Goal: Transaction & Acquisition: Purchase product/service

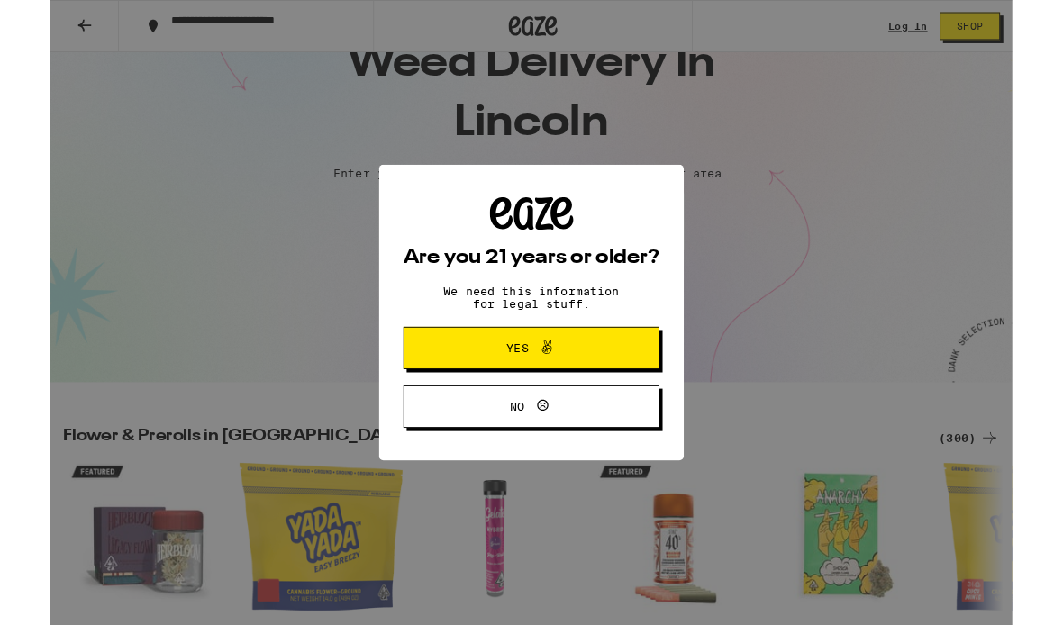
scroll to position [86, 0]
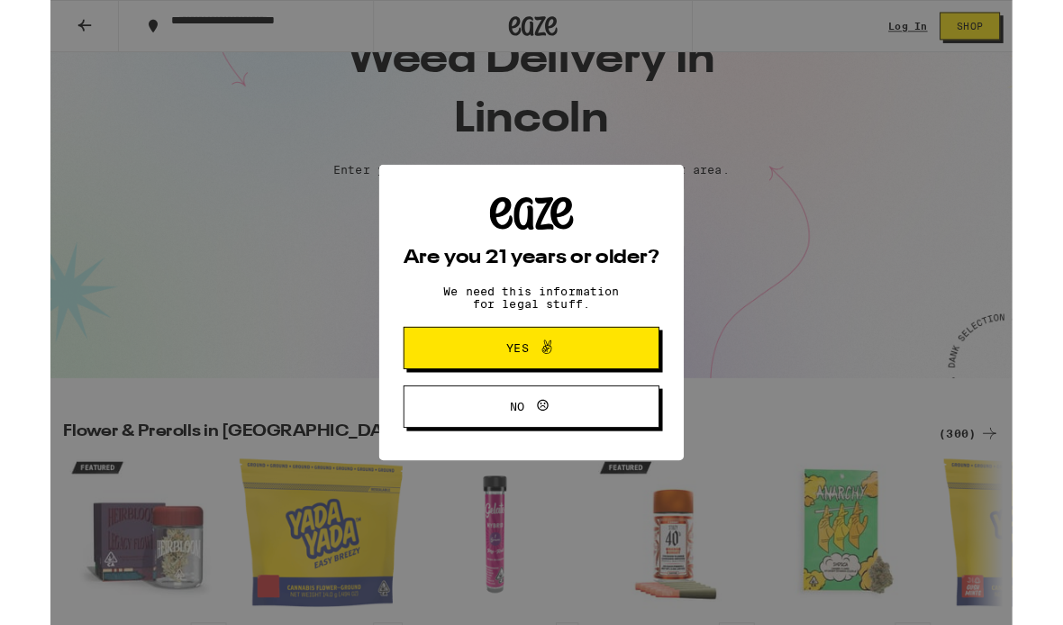
click at [560, 456] on span "No" at bounding box center [531, 449] width 137 height 23
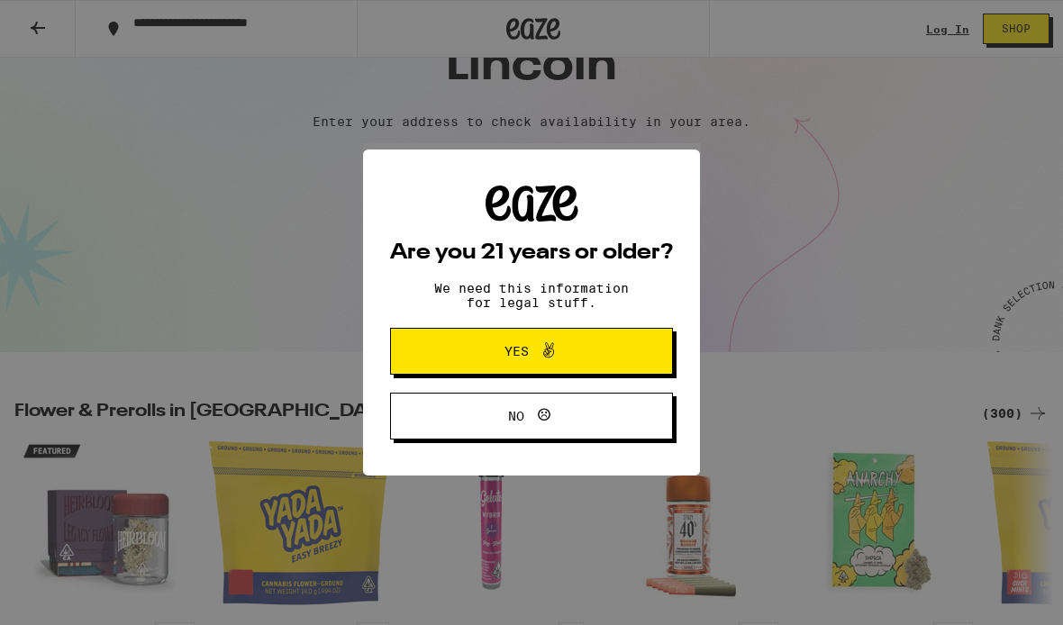
scroll to position [0, 0]
click at [547, 354] on icon at bounding box center [549, 351] width 22 height 22
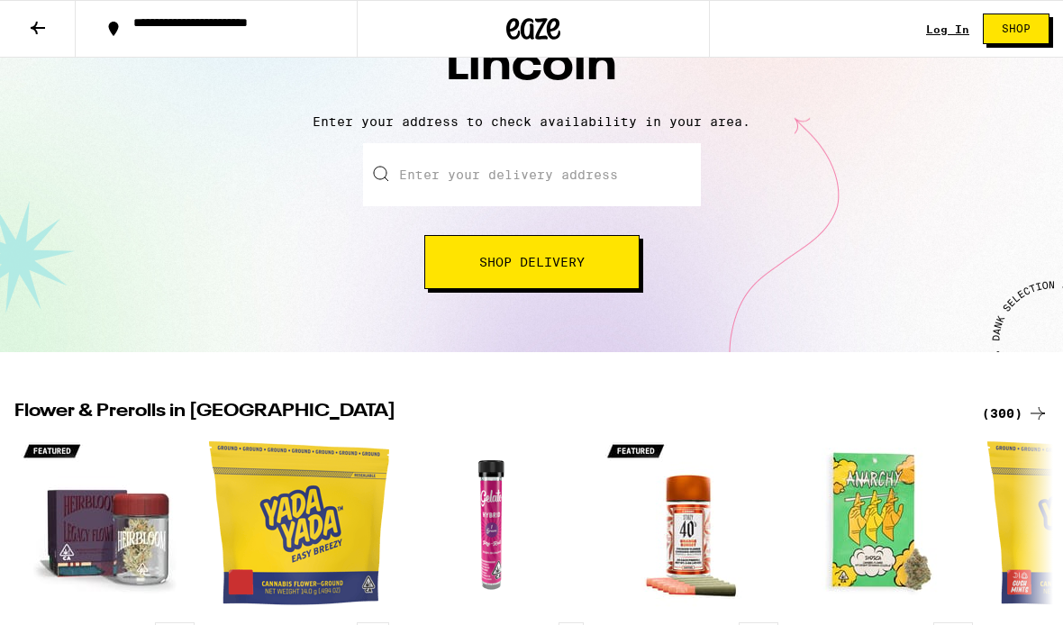
click at [560, 178] on input "Enter your delivery address" at bounding box center [532, 174] width 338 height 63
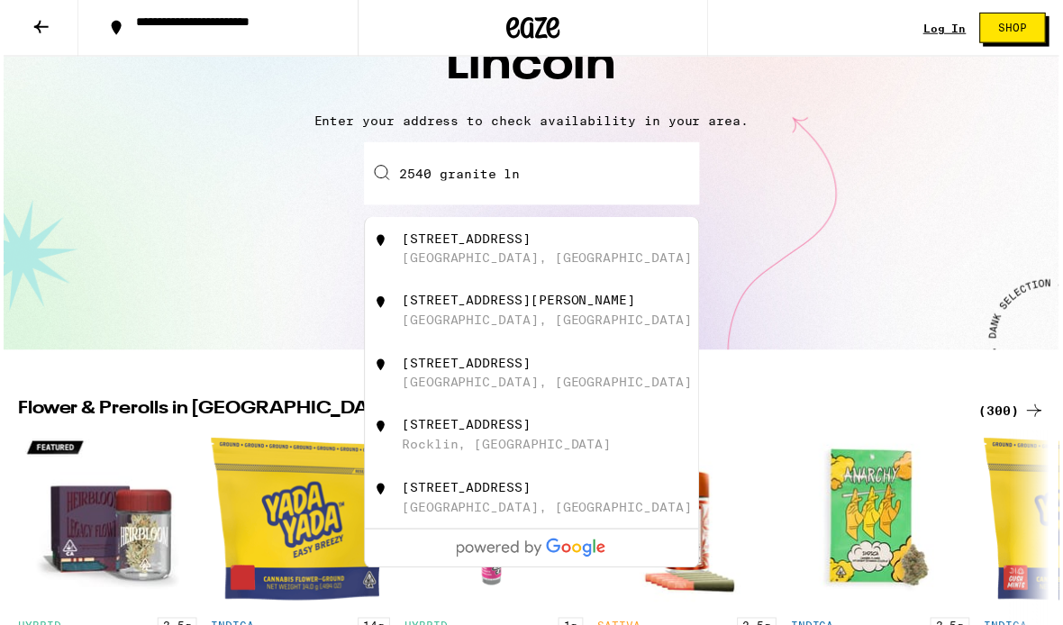
scroll to position [150, 0]
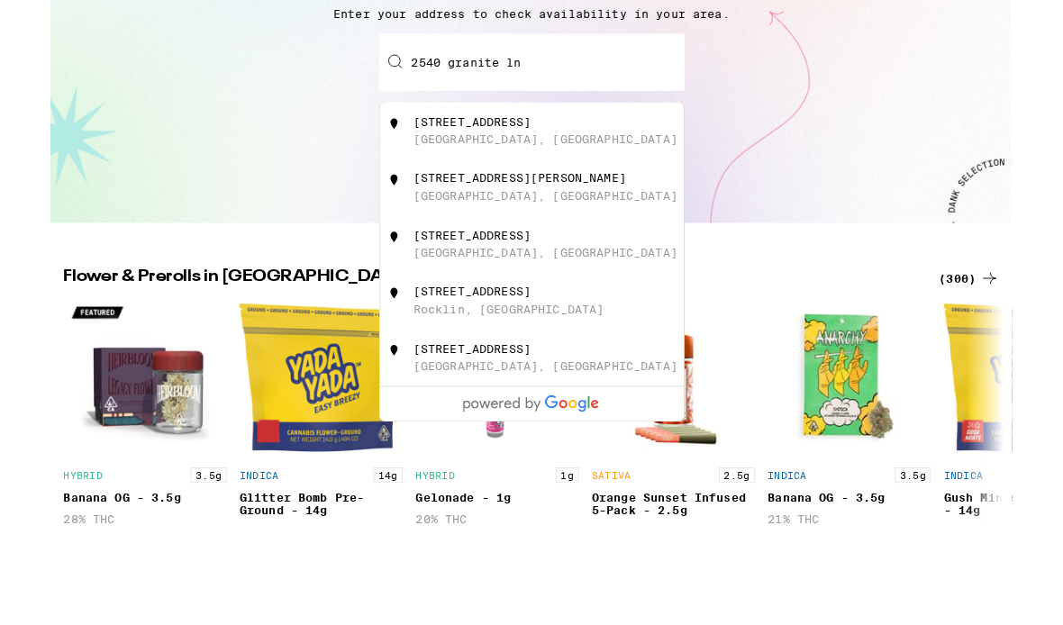
click at [474, 236] on div "[STREET_ADDRESS]" at bounding box center [562, 253] width 322 height 34
type input "[STREET_ADDRESS]"
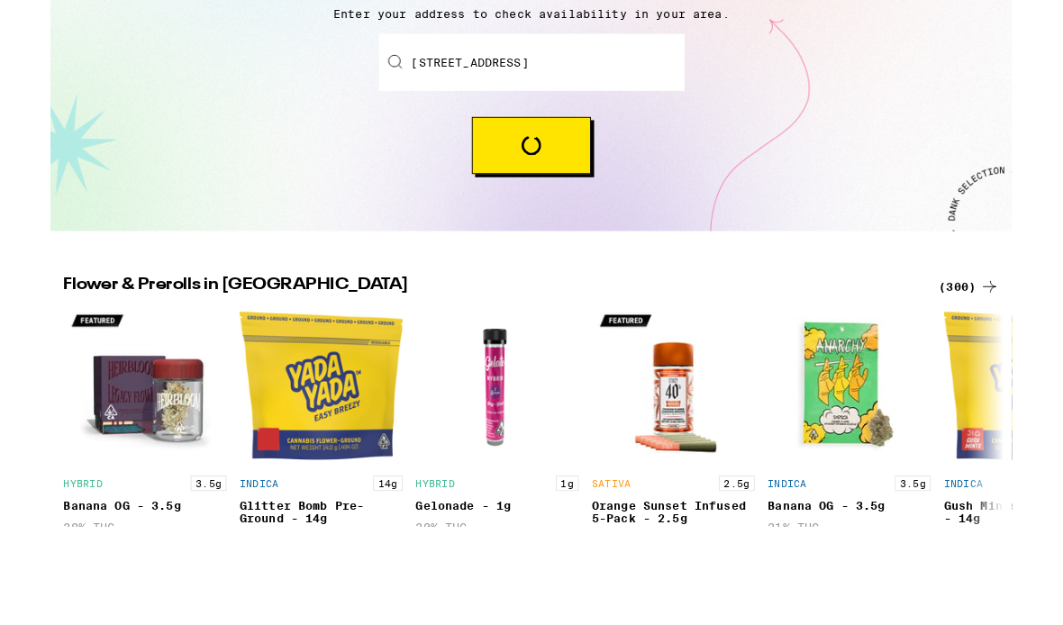
scroll to position [259, 0]
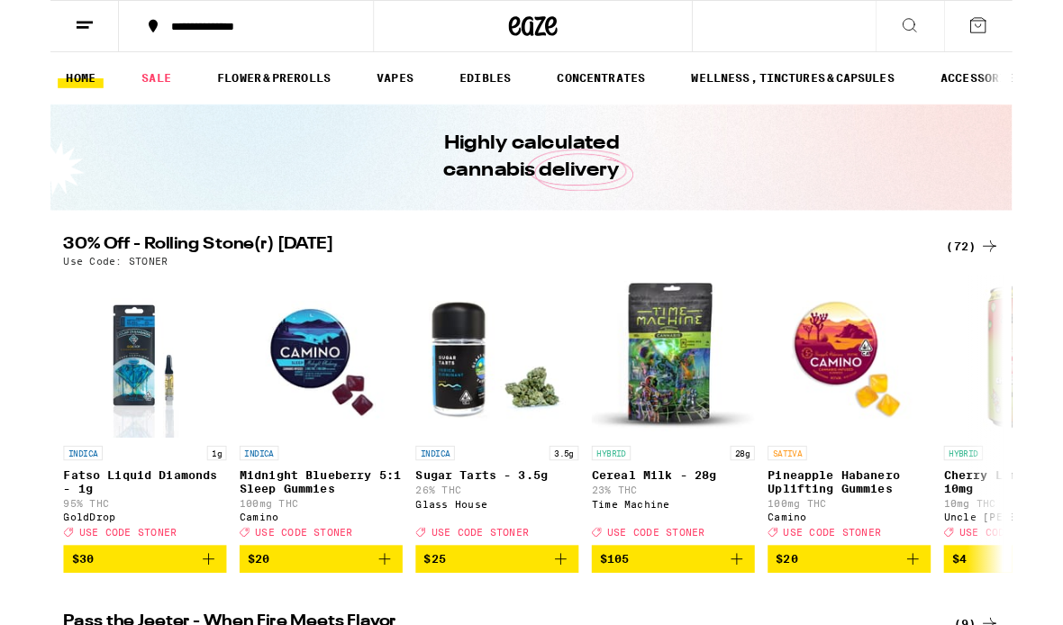
click at [941, 22] on icon at bounding box center [950, 28] width 22 height 22
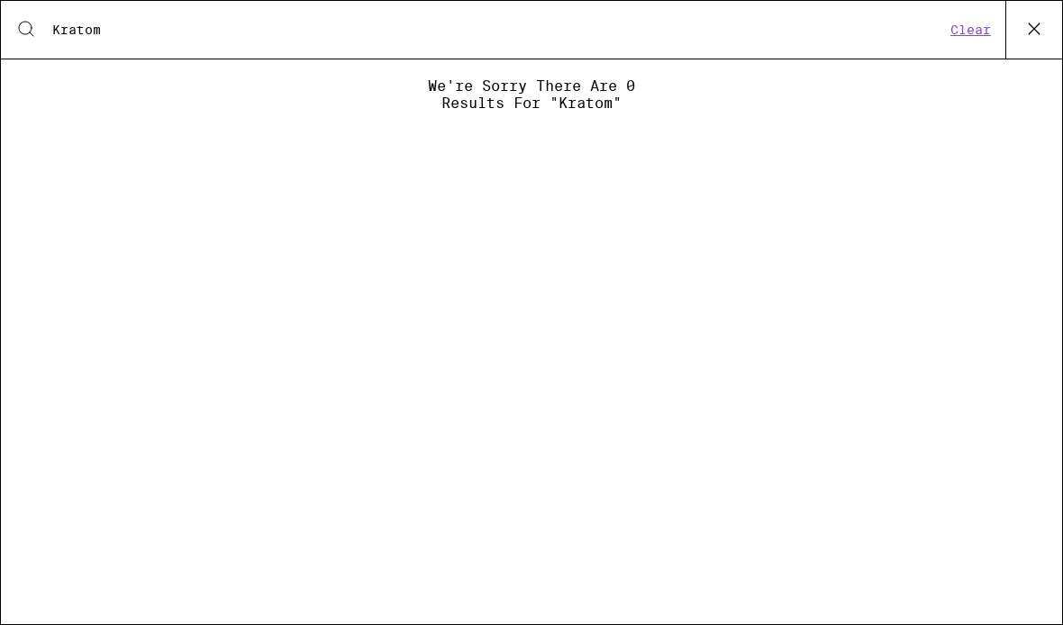
type input "Kratom"
